Goal: Information Seeking & Learning: Learn about a topic

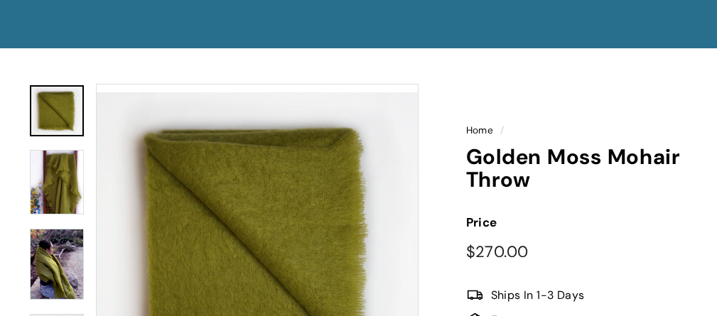
scroll to position [161, 0]
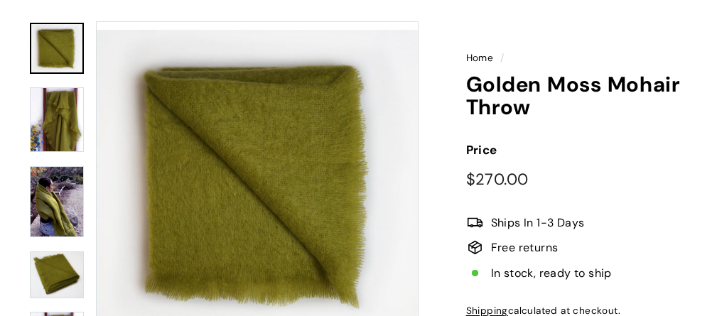
click at [58, 117] on img at bounding box center [57, 119] width 54 height 65
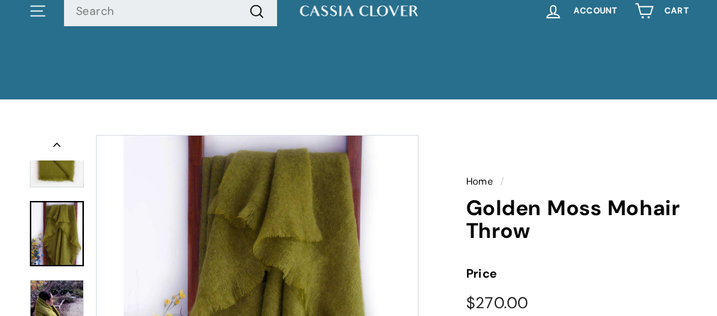
scroll to position [0, 0]
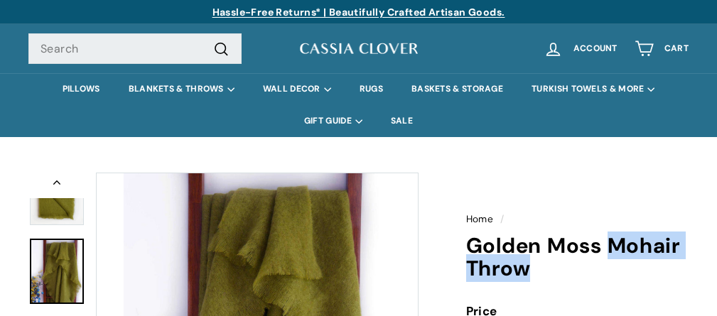
drag, startPoint x: 610, startPoint y: 243, endPoint x: 608, endPoint y: 262, distance: 18.7
click at [608, 262] on h1 "Golden Moss Mohair Throw" at bounding box center [577, 257] width 222 height 46
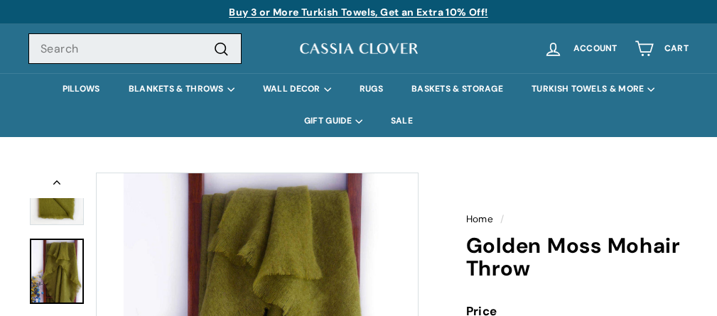
click at [107, 55] on input "Search" at bounding box center [134, 48] width 213 height 31
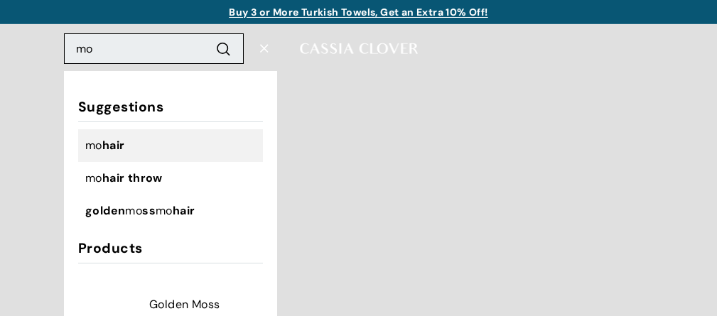
type input "mo"
click at [95, 133] on li "mo hair" at bounding box center [170, 145] width 185 height 33
click at [117, 143] on span "hair" at bounding box center [113, 145] width 23 height 15
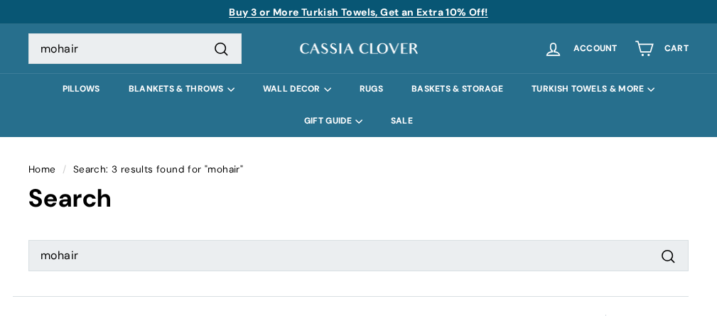
select select "relevance"
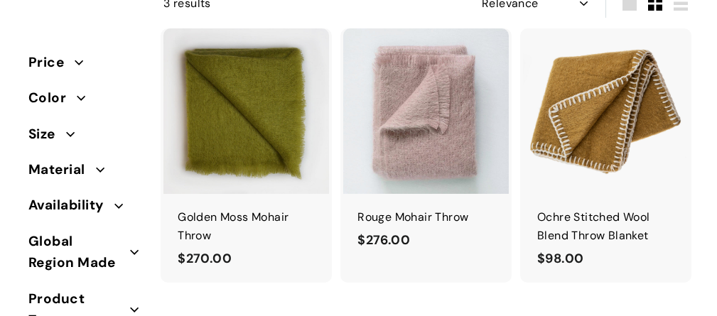
scroll to position [297, 0]
